Goal: Transaction & Acquisition: Subscribe to service/newsletter

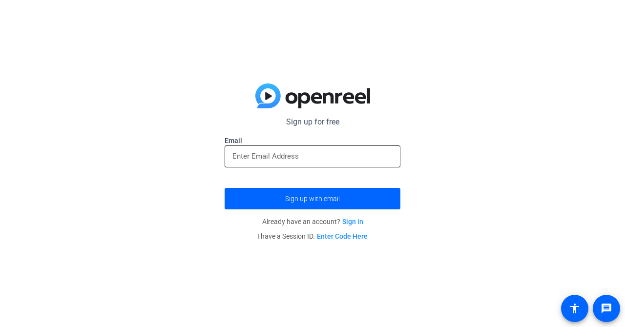
click at [318, 161] on input "email" at bounding box center [312, 156] width 160 height 12
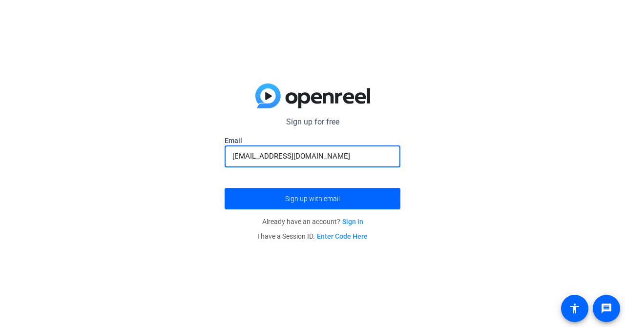
click at [224, 188] on button "Sign up with email" at bounding box center [312, 198] width 176 height 21
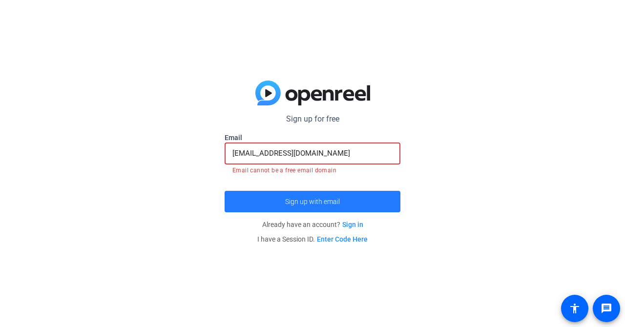
click at [305, 194] on span "submit" at bounding box center [312, 201] width 176 height 23
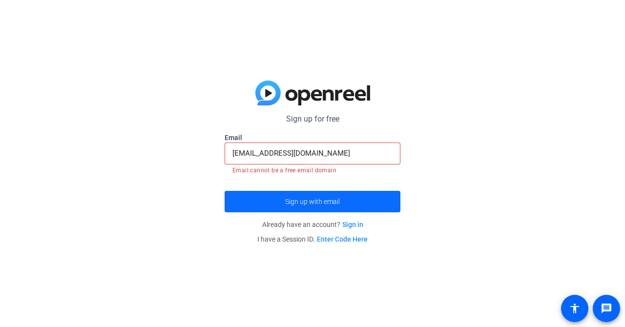
click at [319, 202] on span "Sign up with email" at bounding box center [312, 202] width 55 height 0
click at [347, 148] on input "[EMAIL_ADDRESS][DOMAIN_NAME]" at bounding box center [312, 153] width 160 height 12
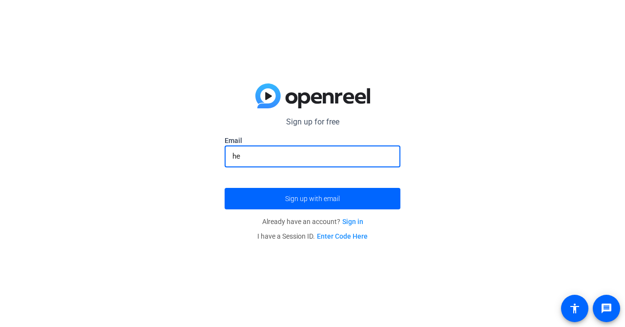
type input "h"
type input "[EMAIL_ADDRESS][DOMAIN_NAME]"
click at [224, 188] on button "Sign up with email" at bounding box center [312, 198] width 176 height 21
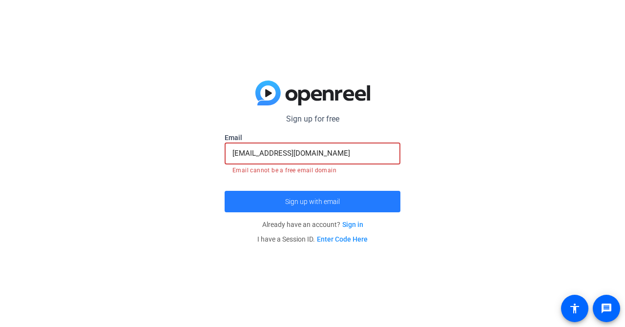
click at [303, 190] on span "submit" at bounding box center [312, 201] width 176 height 23
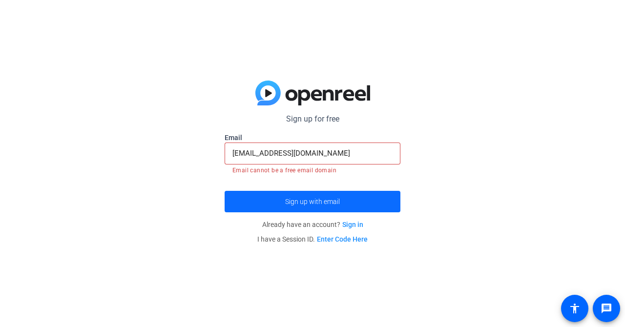
click at [309, 196] on span "submit" at bounding box center [312, 201] width 176 height 23
